Goal: Transaction & Acquisition: Purchase product/service

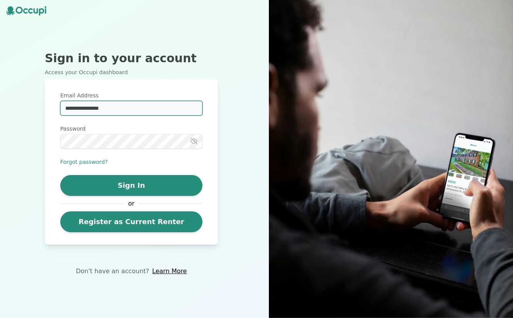
type input "**********"
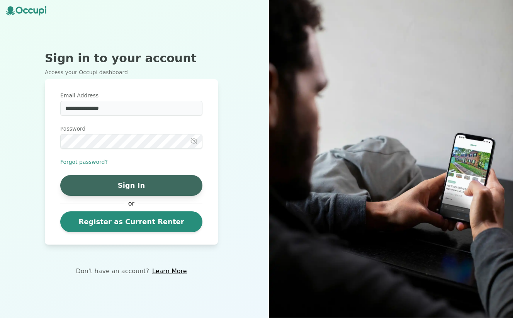
click at [123, 184] on button "Sign In" at bounding box center [131, 185] width 142 height 21
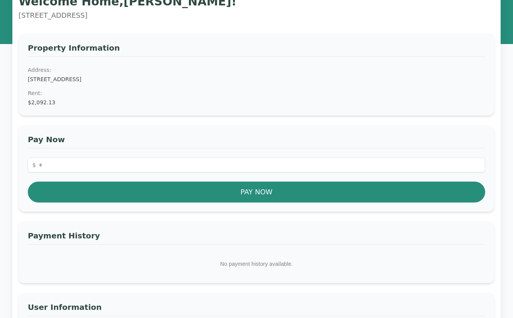
scroll to position [43, 0]
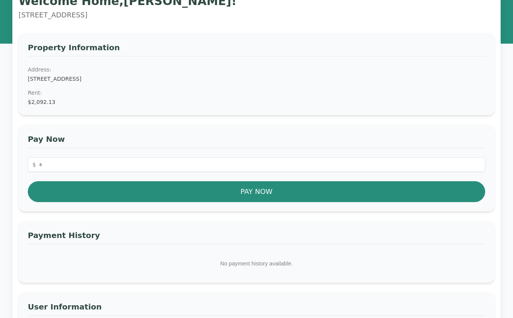
click at [144, 71] on dt "Address:" at bounding box center [256, 70] width 457 height 8
click at [41, 92] on dt "Rent :" at bounding box center [256, 93] width 457 height 8
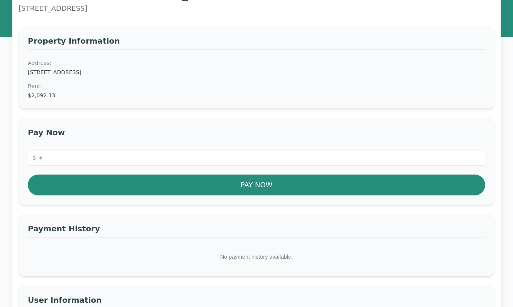
scroll to position [39, 0]
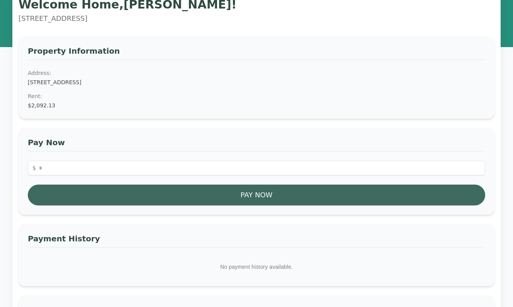
click at [113, 190] on button "Pay Now" at bounding box center [256, 195] width 457 height 21
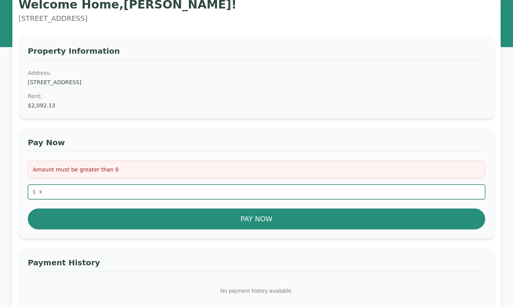
click at [97, 190] on input "number" at bounding box center [256, 192] width 457 height 15
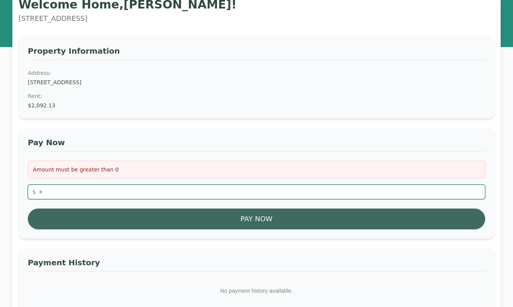
type input "*******"
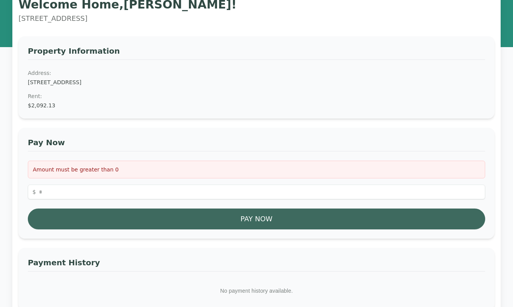
click at [69, 219] on button "Pay Now" at bounding box center [256, 219] width 457 height 21
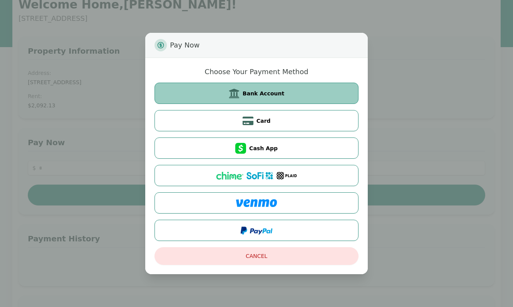
click at [270, 97] on span "Bank Account" at bounding box center [264, 94] width 42 height 8
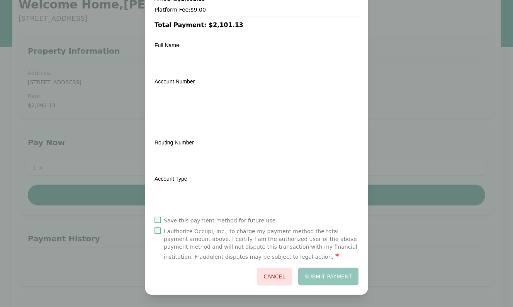
scroll to position [77, 0]
click at [335, 277] on button "Submit Payment" at bounding box center [328, 277] width 61 height 18
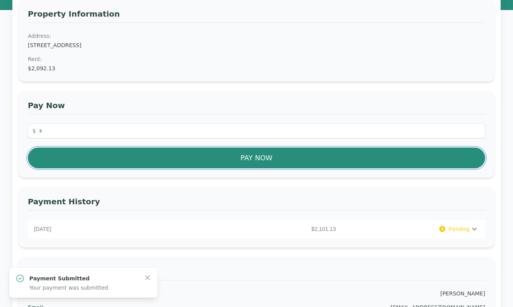
scroll to position [78, 0]
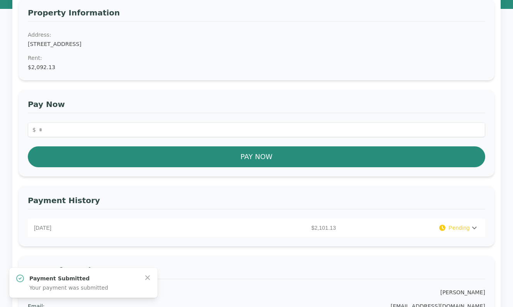
click at [417, 231] on div "Pending" at bounding box center [404, 228] width 131 height 8
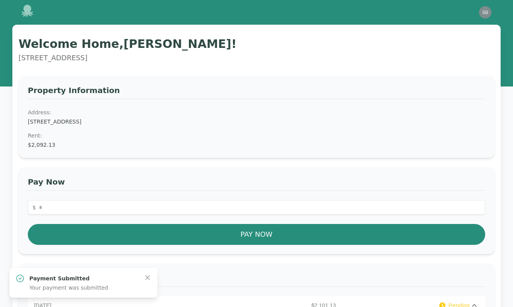
scroll to position [0, 0]
